Goal: Entertainment & Leisure: Consume media (video, audio)

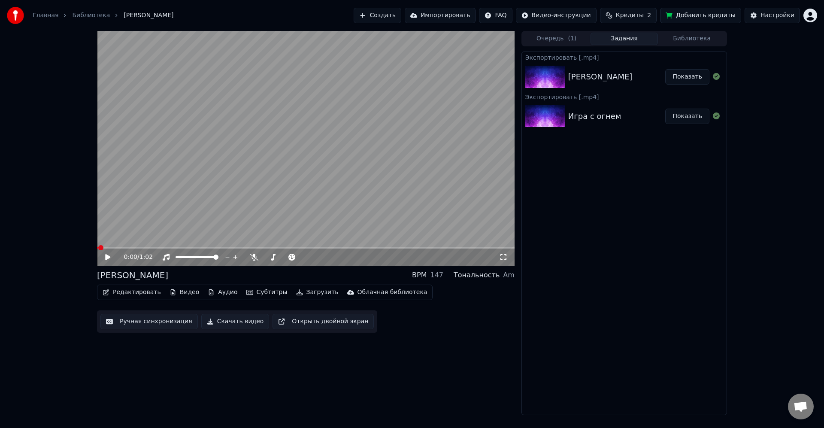
click at [686, 171] on div "Экспортировать [.mp4] [PERSON_NAME] Показать Экспортировать [.mp4] Игра с огнем…" at bounding box center [625, 234] width 206 height 364
click at [702, 47] on div "Очередь ( 1 ) Задания Библиотека Экспортировать [.mp4] [PERSON_NAME] Показать Э…" at bounding box center [625, 223] width 206 height 384
click at [695, 47] on div "Очередь ( 1 ) Задания Библиотека Экспортировать [.mp4] [PERSON_NAME] Показать Э…" at bounding box center [625, 223] width 206 height 384
click at [690, 47] on div "Очередь ( 1 ) Задания Библиотека Экспортировать [.mp4] [PERSON_NAME] Показать Э…" at bounding box center [625, 223] width 206 height 384
click at [692, 43] on button "Библиотека" at bounding box center [692, 39] width 68 height 12
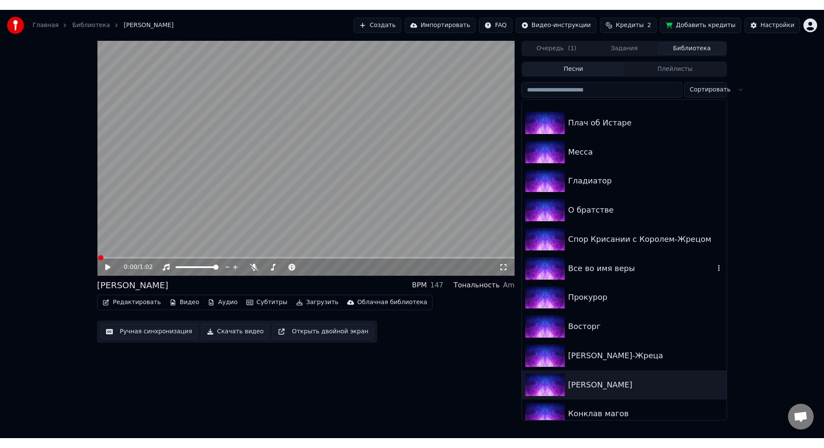
scroll to position [515, 0]
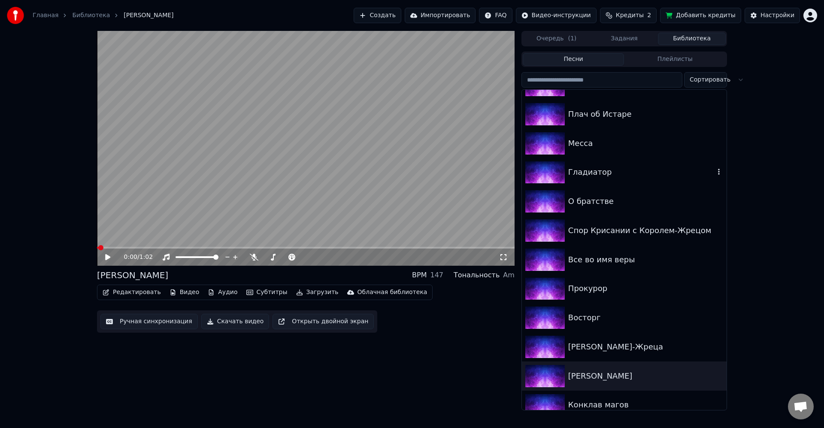
click at [617, 175] on div "Гладиатор" at bounding box center [641, 172] width 146 height 12
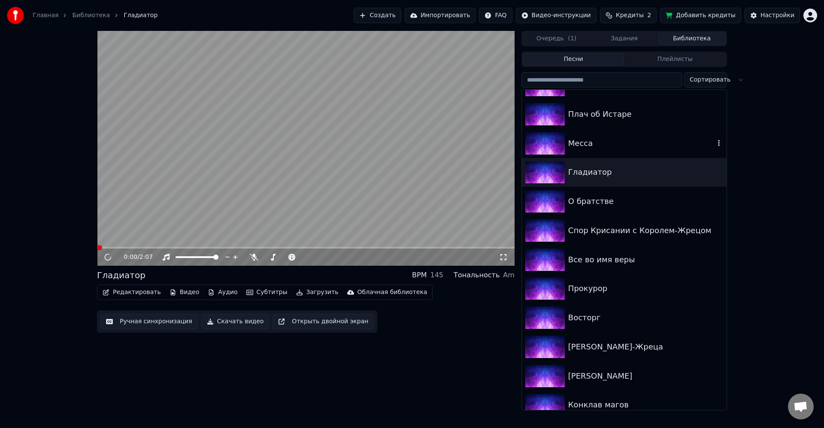
click at [601, 145] on div "Месса" at bounding box center [641, 143] width 146 height 12
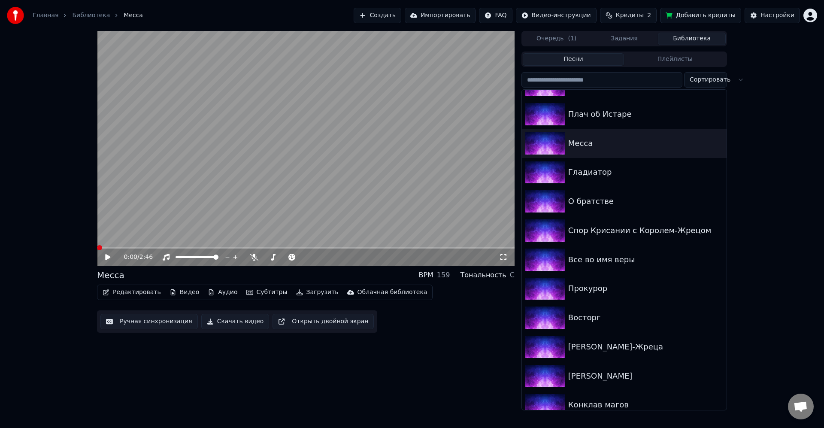
drag, startPoint x: 383, startPoint y: 154, endPoint x: 307, endPoint y: 191, distance: 83.9
click at [382, 154] on video at bounding box center [306, 148] width 418 height 235
click at [268, 169] on video at bounding box center [306, 148] width 418 height 235
